Goal: Task Accomplishment & Management: Manage account settings

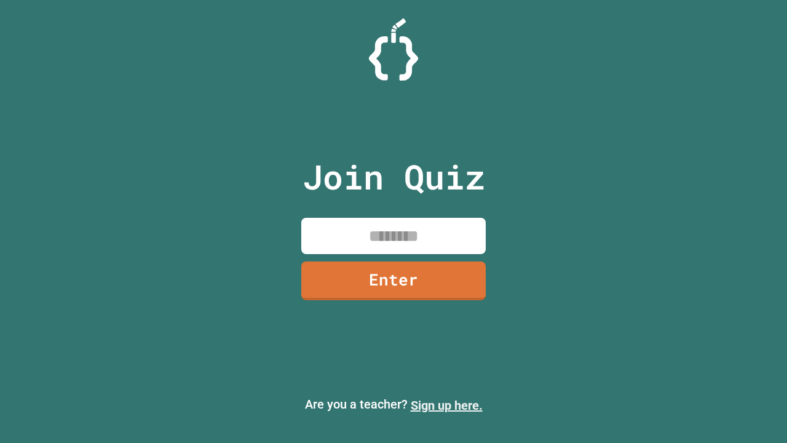
click at [447, 405] on link "Sign up here." at bounding box center [447, 405] width 72 height 15
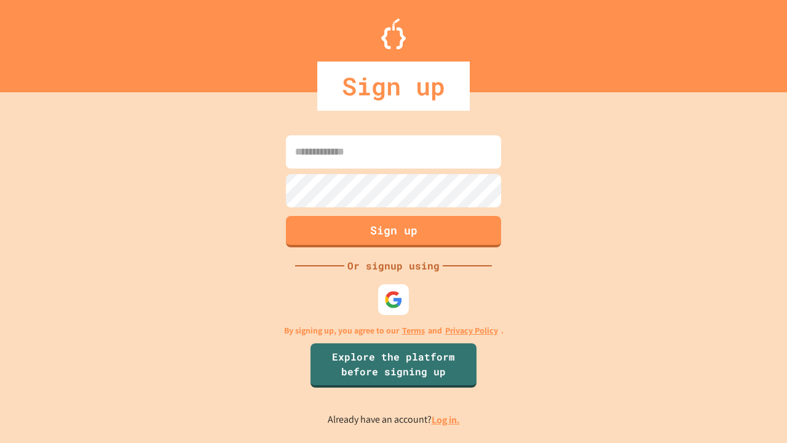
click at [447, 419] on link "Log in." at bounding box center [446, 419] width 28 height 13
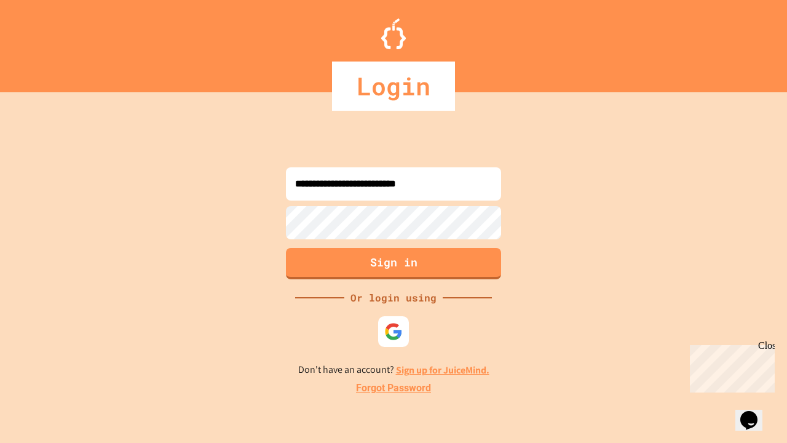
type input "**********"
